Goal: Information Seeking & Learning: Learn about a topic

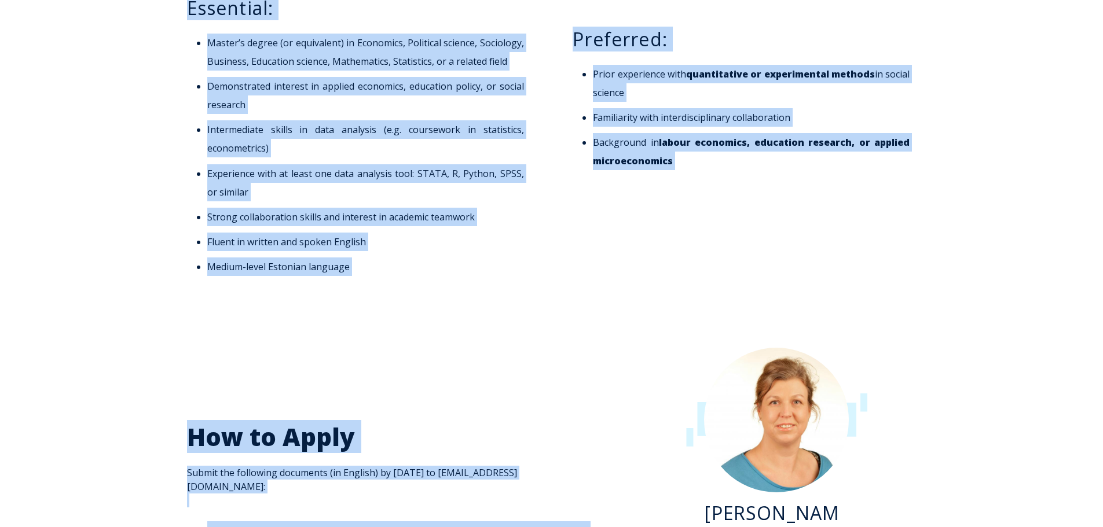
scroll to position [1262, 0]
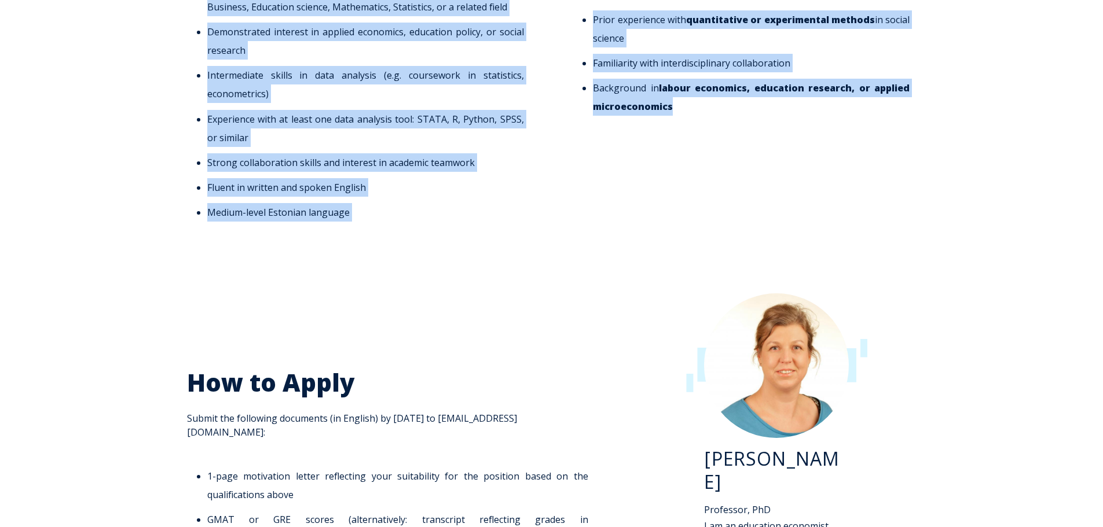
drag, startPoint x: 204, startPoint y: 135, endPoint x: 769, endPoint y: 136, distance: 565.1
copy div "Lor ipsumdol sitametco ad elitsedd ei: Tempori ut laboreetdol magnaali enimad m…"
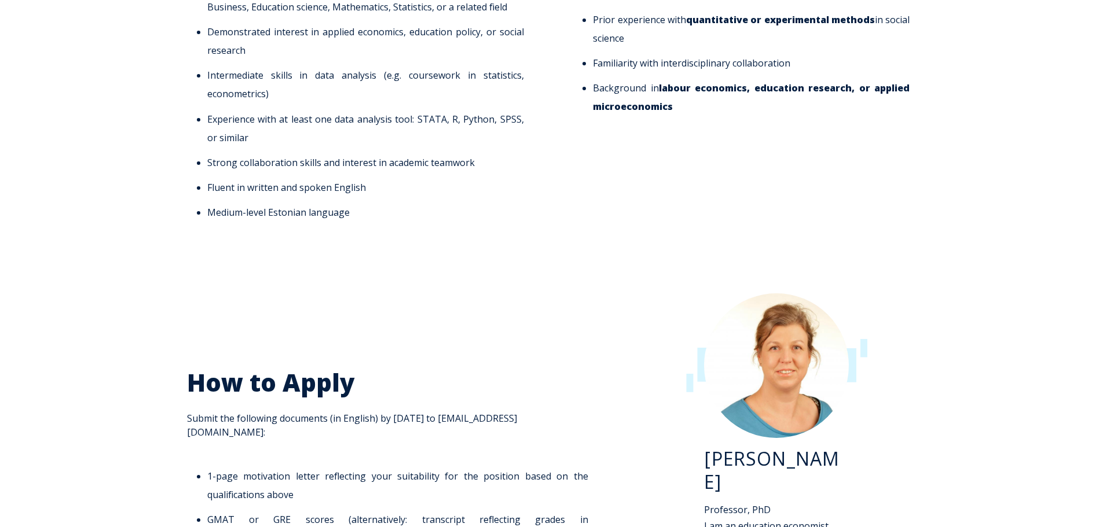
click at [800, 288] on div "[PERSON_NAME] Professor, PhD I am an education economist specializing in educat…" at bounding box center [776, 477] width 279 height 390
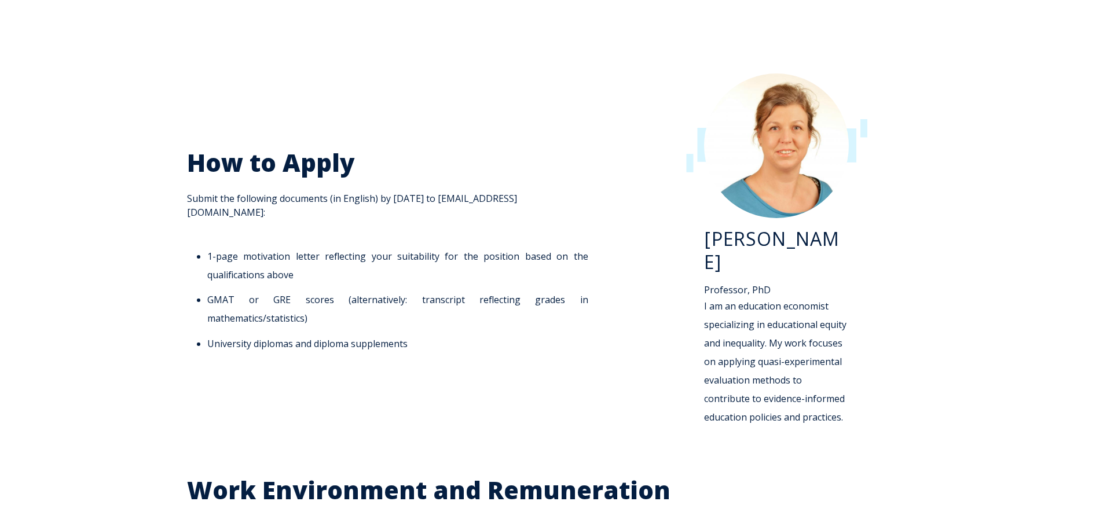
scroll to position [1480, 0]
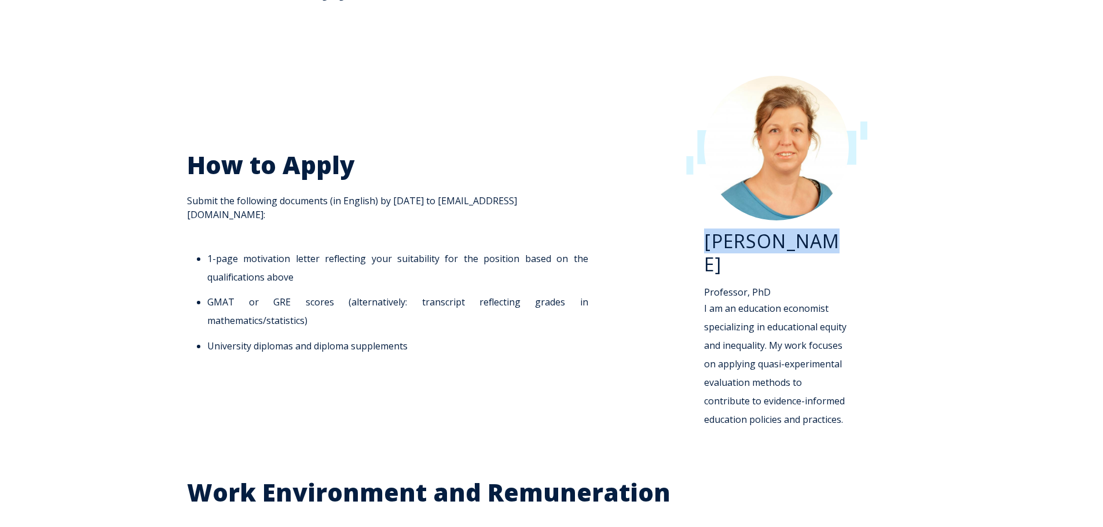
drag, startPoint x: 812, startPoint y: 243, endPoint x: 704, endPoint y: 247, distance: 107.8
click at [704, 247] on h3 "[PERSON_NAME]" at bounding box center [776, 253] width 145 height 46
copy h3 "[PERSON_NAME]"
click at [648, 99] on div "[PERSON_NAME] Professor, PhD I am an education economist specializing in educat…" at bounding box center [776, 259] width 279 height 390
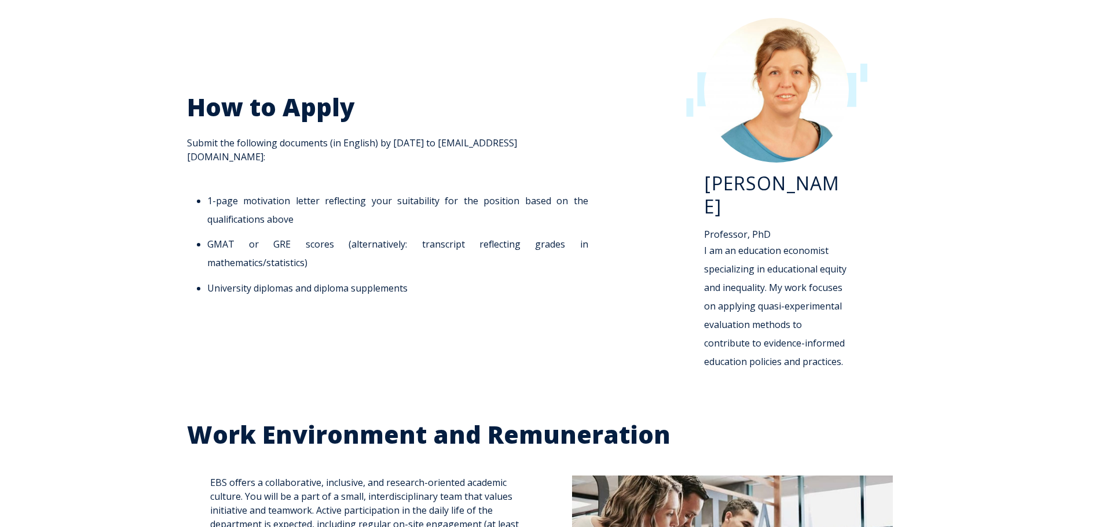
scroll to position [1537, 0]
drag, startPoint x: 566, startPoint y: 151, endPoint x: 485, endPoint y: 144, distance: 81.4
click at [485, 144] on span "How to Apply Submit the following documents (in English) by [DATE] to [EMAIL_AD…" at bounding box center [391, 196] width 408 height 206
click at [482, 147] on span "How to Apply Submit the following documents (in English) by [DATE] to [EMAIL_AD…" at bounding box center [391, 196] width 408 height 206
drag, startPoint x: 481, startPoint y: 146, endPoint x: 567, endPoint y: 144, distance: 85.7
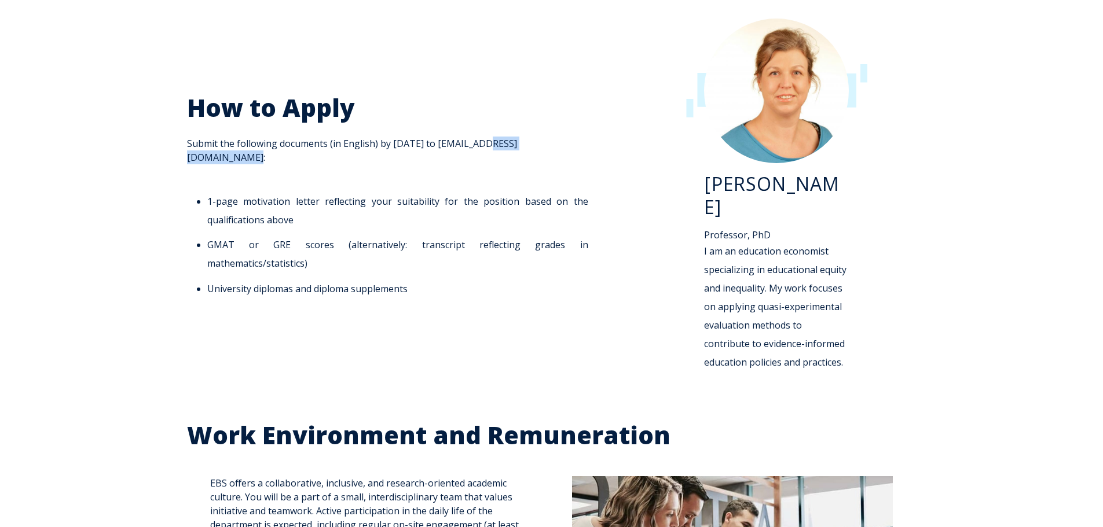
click at [567, 144] on span "How to Apply Submit the following documents (in English) by [DATE] to [EMAIL_AD…" at bounding box center [391, 196] width 408 height 206
copy span "[EMAIL_ADDRESS][DOMAIN_NAME]"
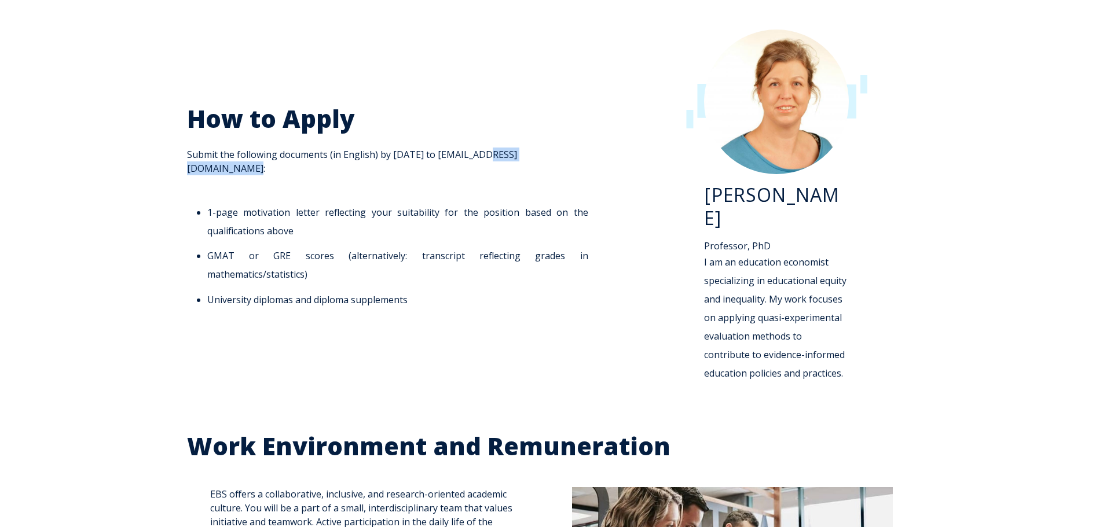
scroll to position [1526, 0]
click at [635, 245] on div "[PERSON_NAME] Professor, PhD I am an education economist specializing in educat…" at bounding box center [776, 214] width 302 height 390
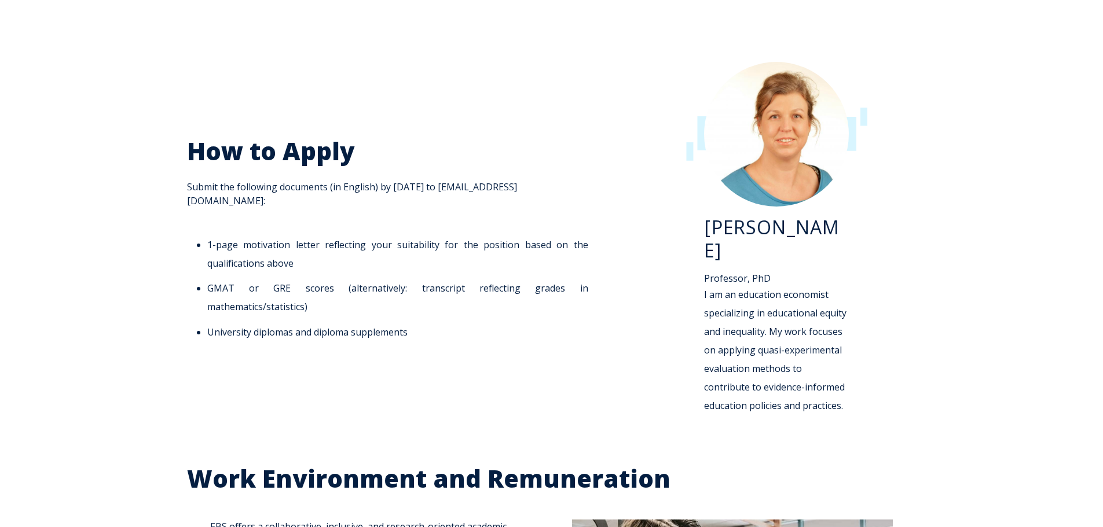
scroll to position [1479, 0]
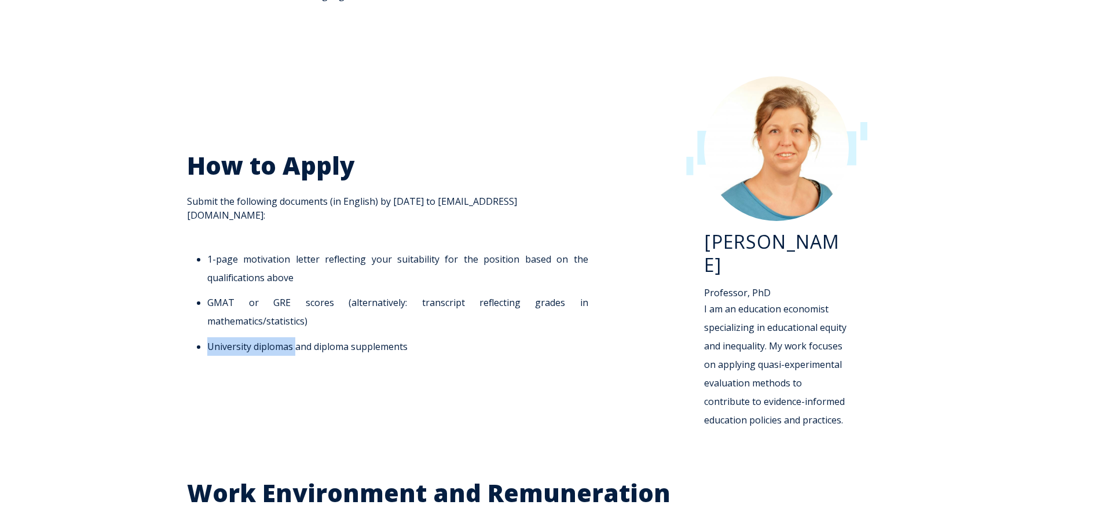
drag, startPoint x: 294, startPoint y: 313, endPoint x: 207, endPoint y: 317, distance: 86.4
click at [207, 338] on li "University diplomas and diploma supplements" at bounding box center [397, 347] width 381 height 19
drag, startPoint x: 406, startPoint y: 323, endPoint x: 206, endPoint y: 324, distance: 200.3
click at [206, 324] on ul "1-page motivation letter reflecting your suitability for the position based on …" at bounding box center [391, 302] width 408 height 105
copy li "University diplomas and diploma supplements"
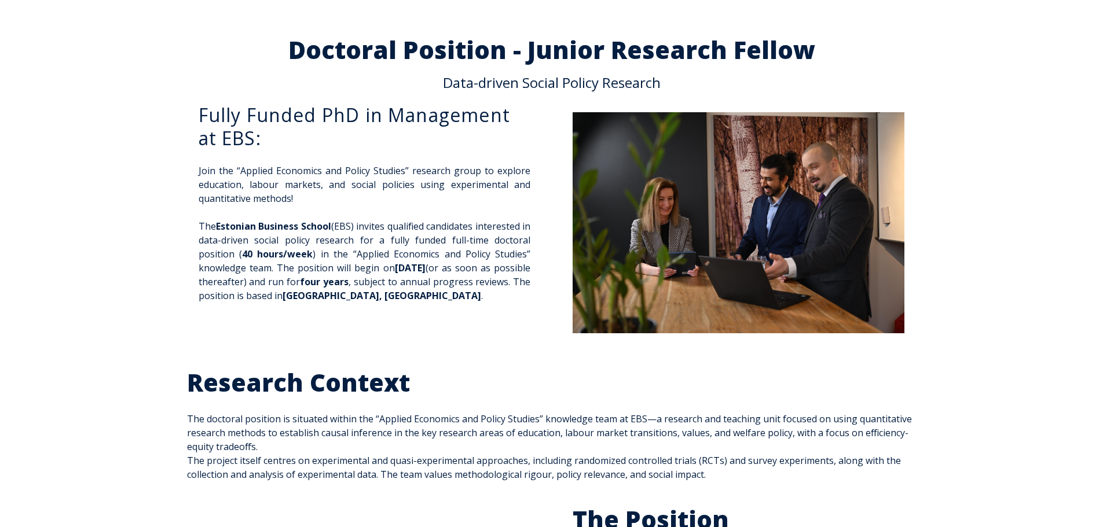
scroll to position [19, 0]
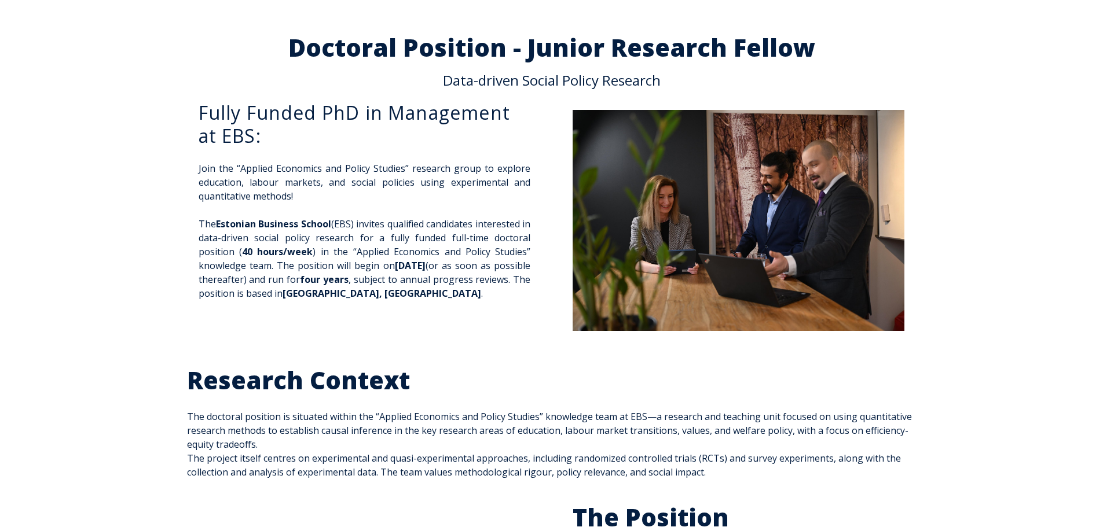
click at [241, 136] on h3 "Fully Funded PhD in Management at EBS:" at bounding box center [365, 124] width 332 height 46
drag, startPoint x: 339, startPoint y: 221, endPoint x: 216, endPoint y: 224, distance: 122.8
click at [216, 224] on p "The Estonian Business School (EBS) invites qualified candidates interested in d…" at bounding box center [365, 258] width 332 height 83
copy p "Estonian Business School"
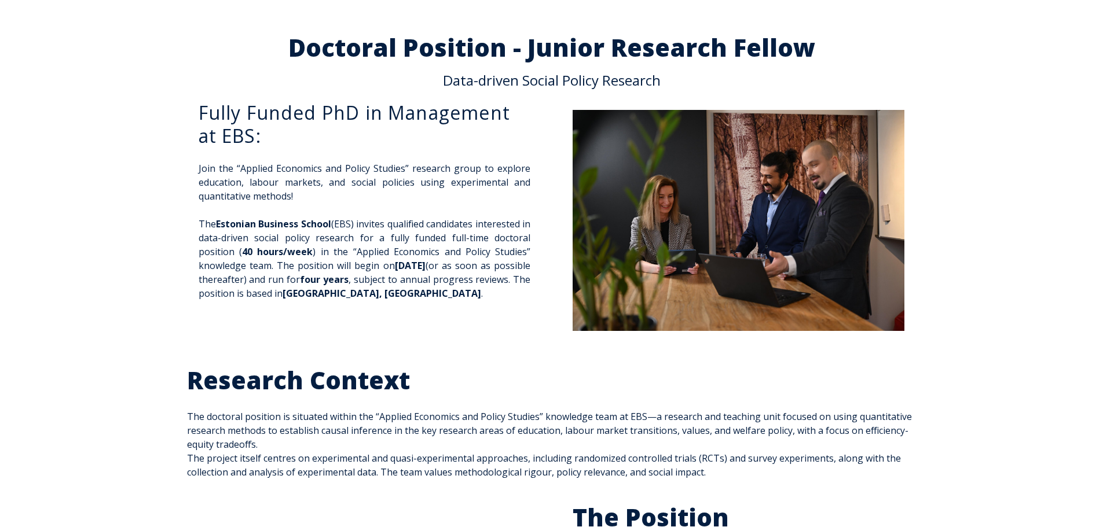
click at [528, 333] on div "The Estonian Business School (EBS) invites qualified candidates interested in d…" at bounding box center [365, 279] width 332 height 125
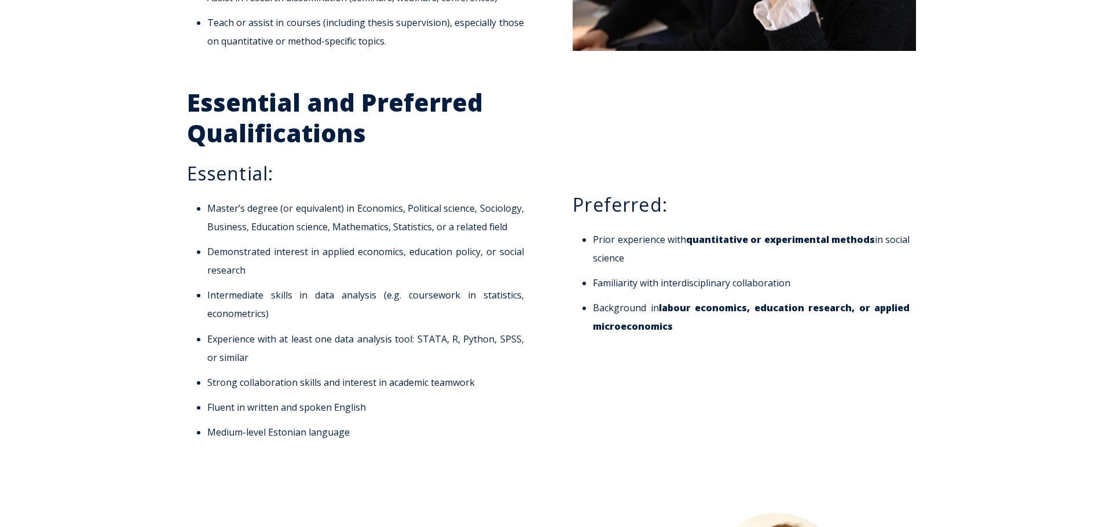
scroll to position [1042, 0]
